Goal: Task Accomplishment & Management: Manage account settings

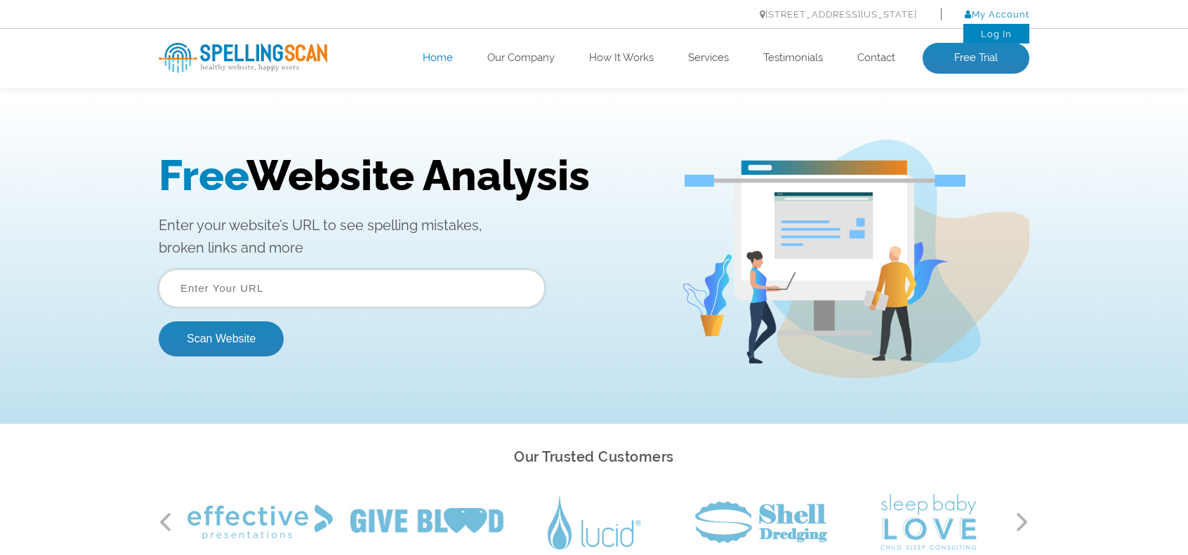
click at [996, 15] on link "My Account" at bounding box center [997, 14] width 65 height 11
click at [989, 32] on link "Log In" at bounding box center [996, 34] width 31 height 11
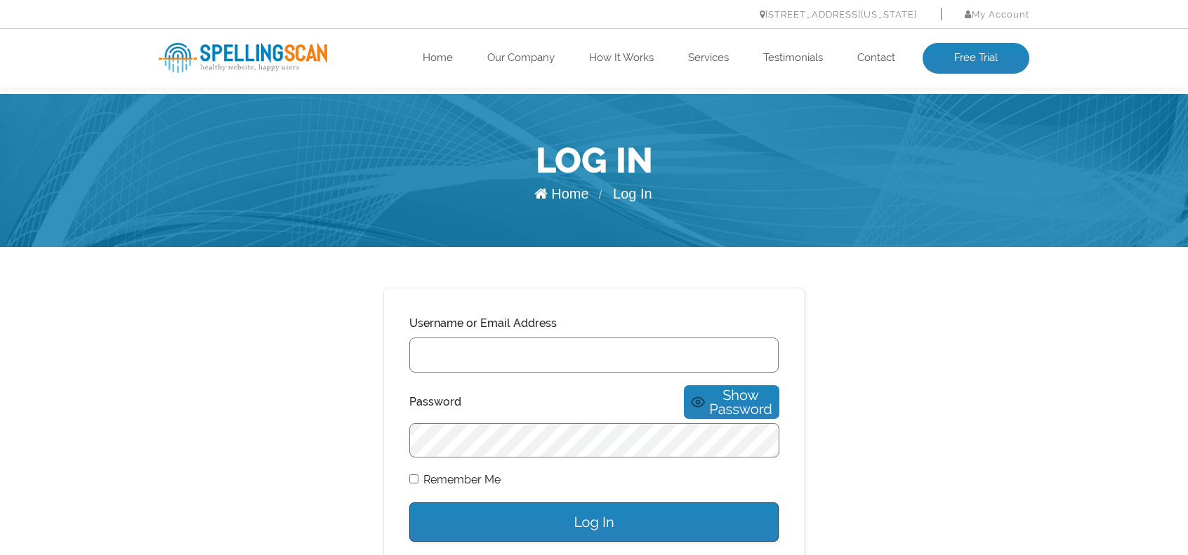
click at [527, 367] on input "Username or Email Address" at bounding box center [593, 355] width 369 height 35
type input "[PERSON_NAME][EMAIL_ADDRESS][DOMAIN_NAME]"
click at [605, 508] on input "Log In" at bounding box center [593, 522] width 369 height 39
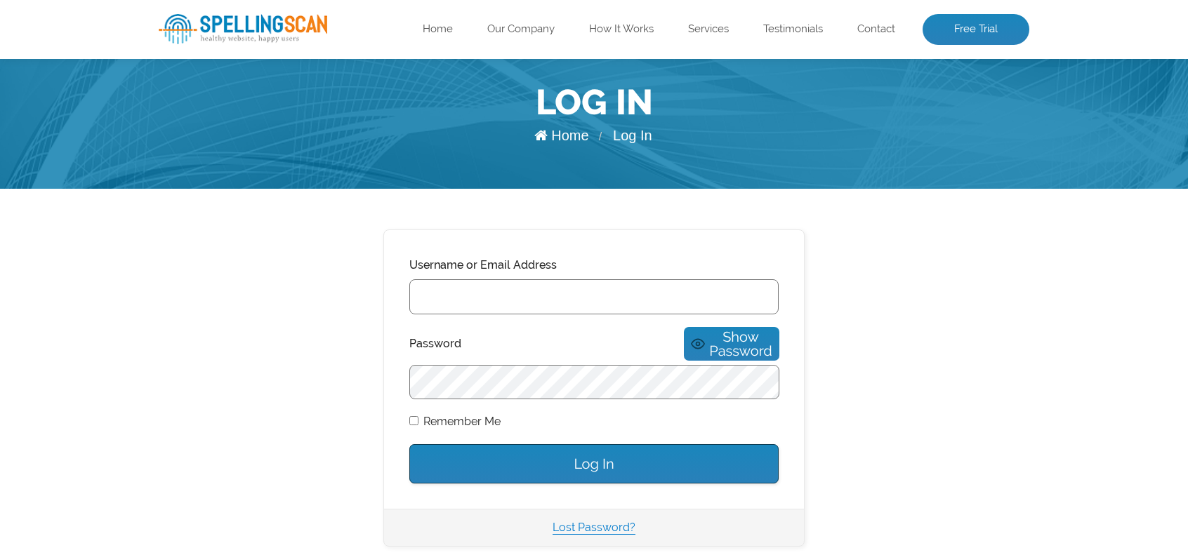
scroll to position [140, 0]
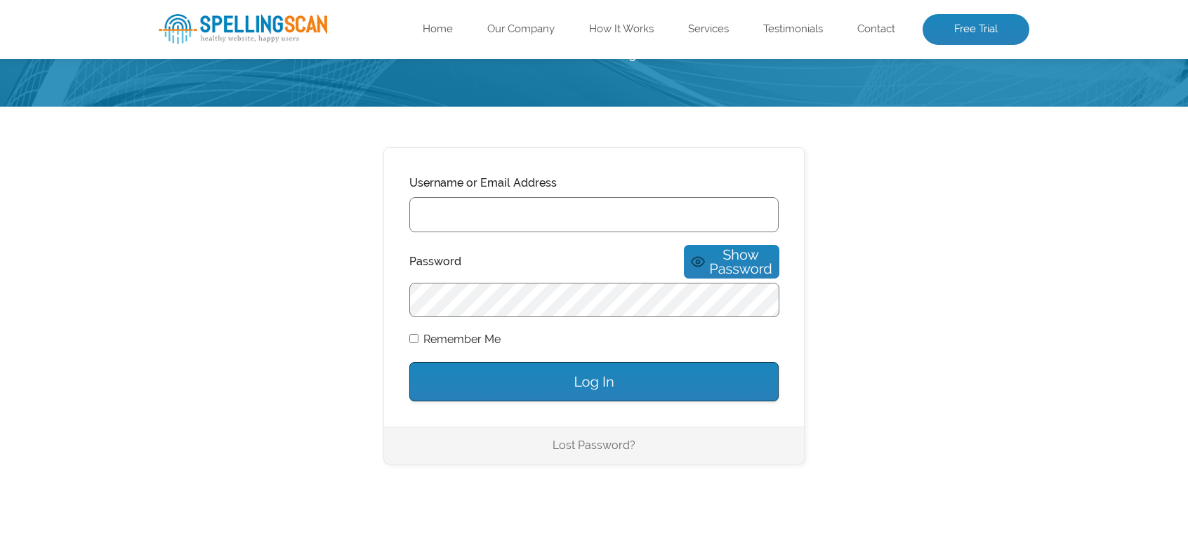
click at [595, 439] on link "Lost Password?" at bounding box center [594, 445] width 83 height 13
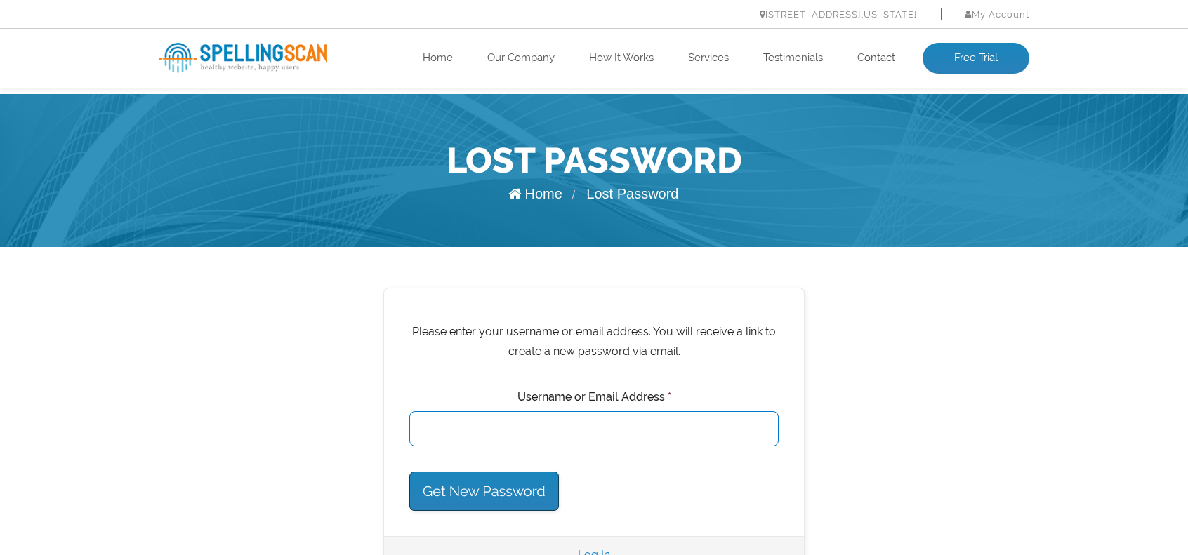
click at [552, 430] on input "Username or Email Address *" at bounding box center [593, 429] width 369 height 35
drag, startPoint x: 507, startPoint y: 428, endPoint x: 548, endPoint y: 424, distance: 40.9
click at [548, 424] on input "mike@harringtonisnu" at bounding box center [593, 429] width 369 height 35
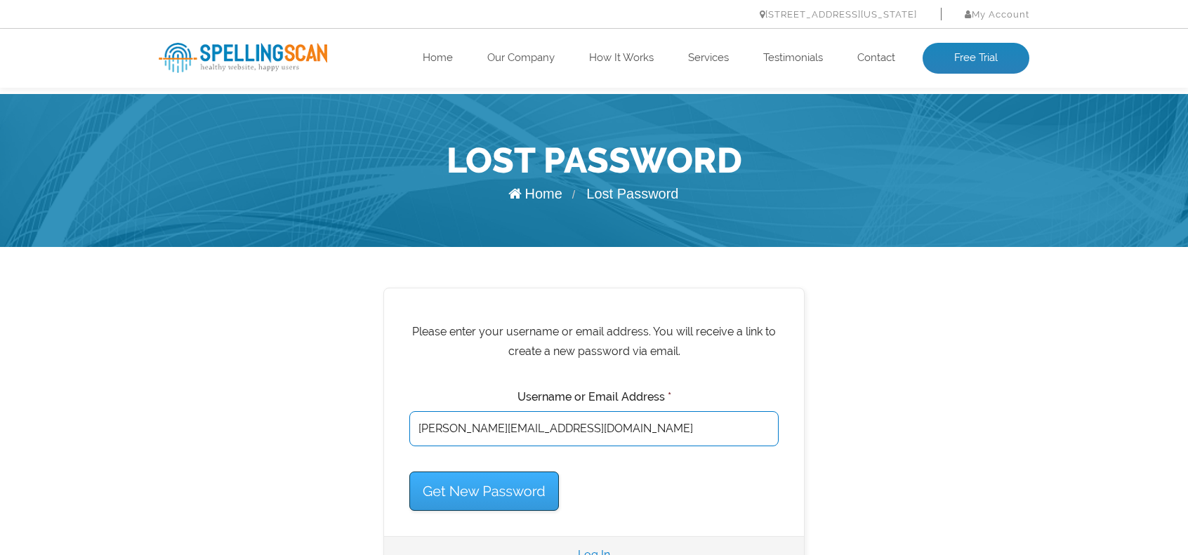
type input "mike@harringtoninsuranceagency.com"
click at [511, 494] on input "Get New Password" at bounding box center [484, 491] width 150 height 39
